Goal: Check status: Check status

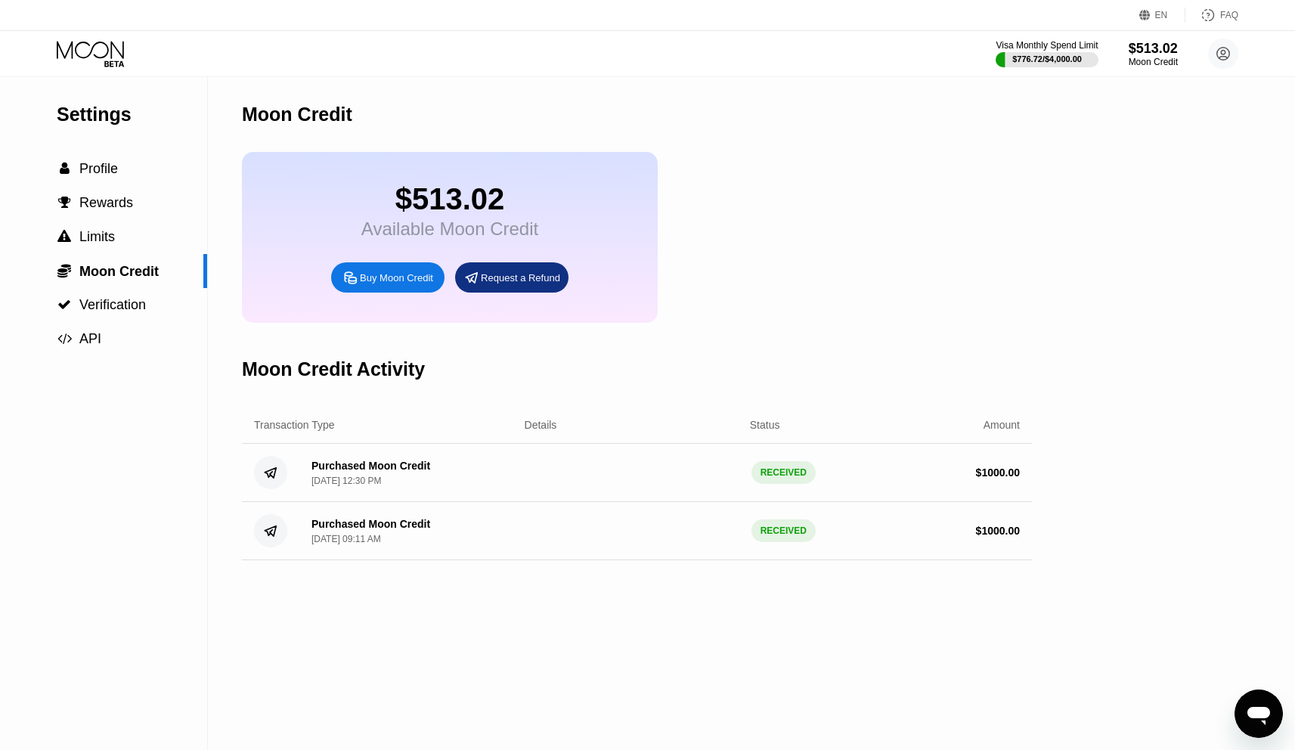
click at [98, 60] on icon at bounding box center [92, 54] width 70 height 26
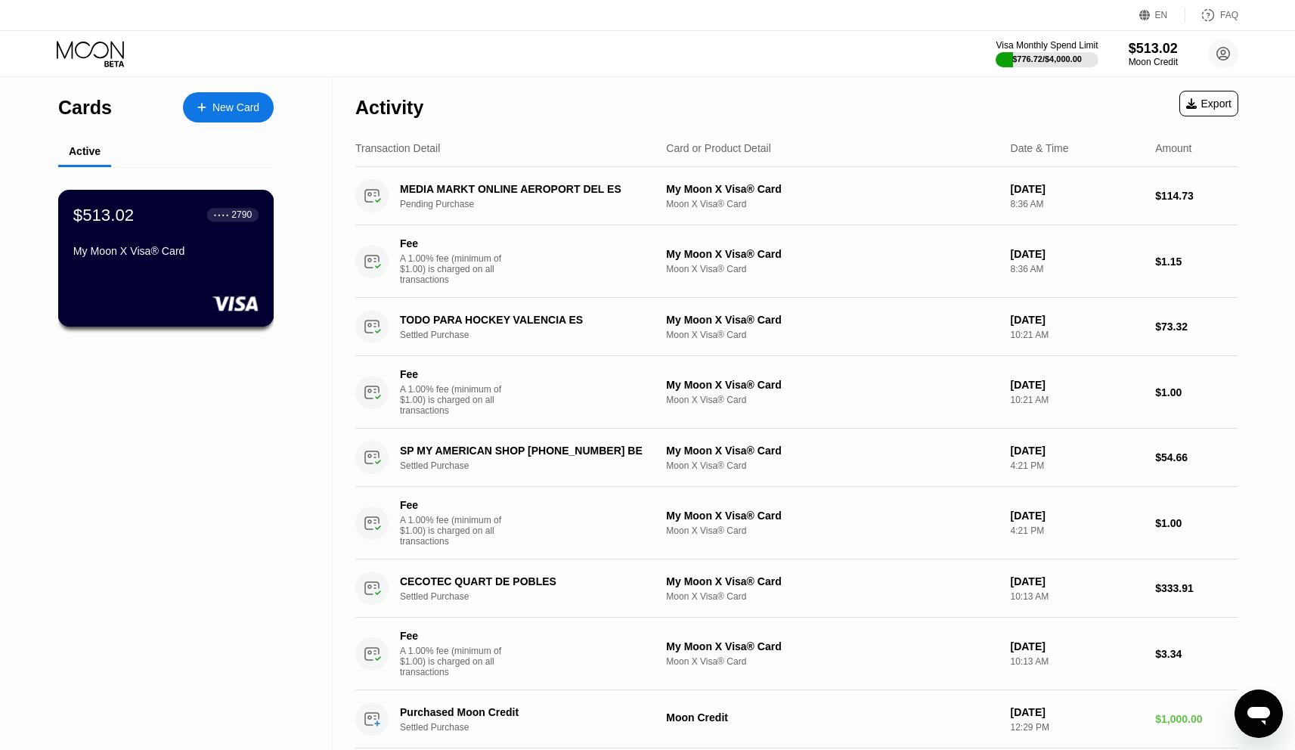
click at [161, 279] on div "$513.02 ● ● ● ● 2790 My Moon X Visa® Card" at bounding box center [166, 258] width 216 height 137
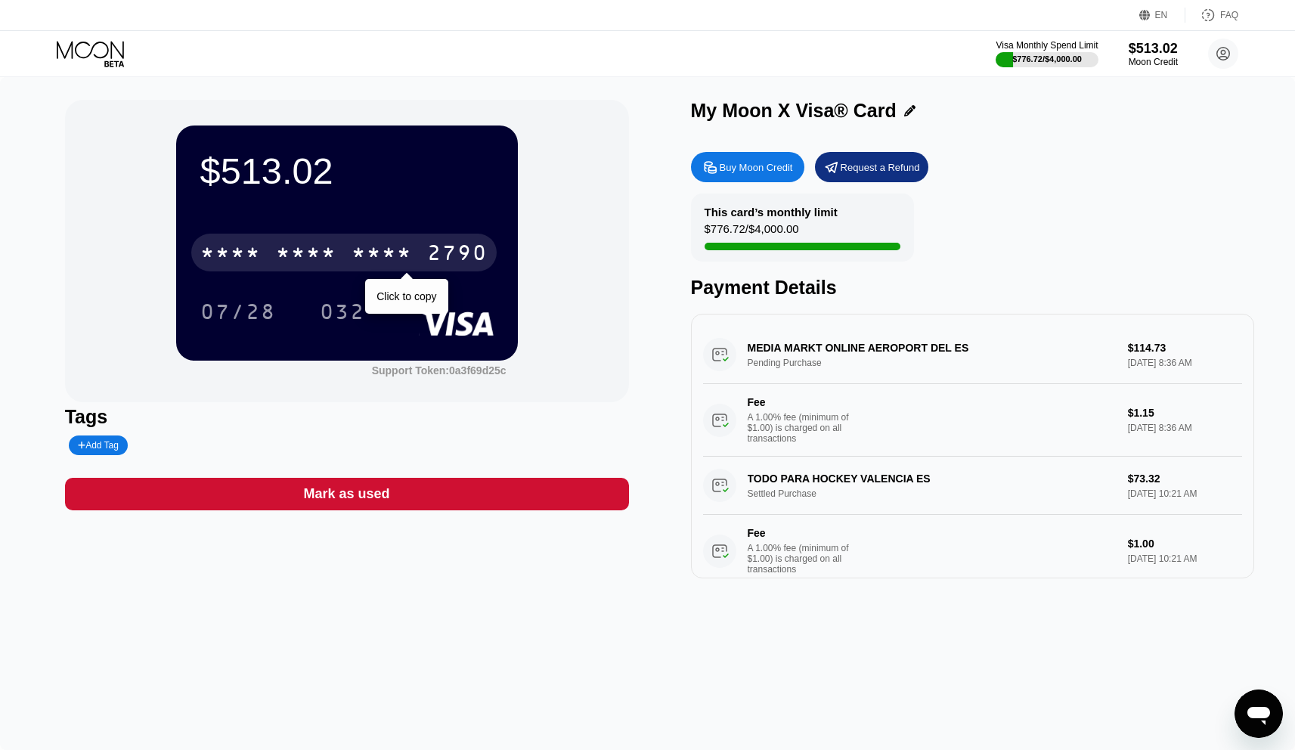
click at [444, 249] on div "2790" at bounding box center [457, 255] width 60 height 24
